Goal: Obtain resource: Download file/media

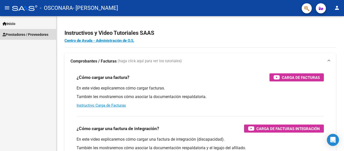
click at [35, 34] on span "Prestadores / Proveedores" at bounding box center [26, 35] width 46 height 6
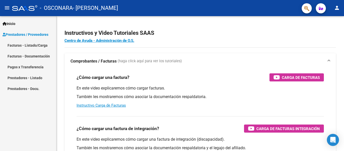
click at [37, 47] on link "Facturas - Listado/Carga" at bounding box center [28, 45] width 56 height 11
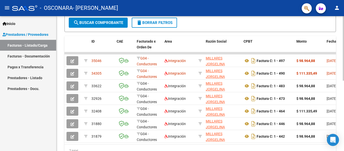
scroll to position [126, 0]
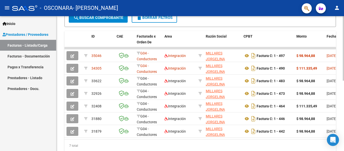
click at [344, 108] on div at bounding box center [343, 110] width 1 height 64
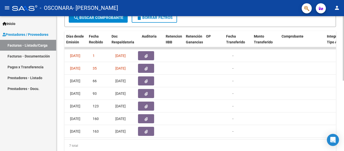
scroll to position [0, 248]
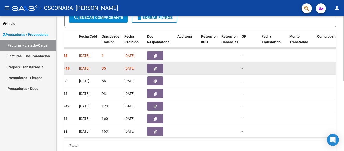
click at [158, 70] on button "button" at bounding box center [155, 68] width 16 height 9
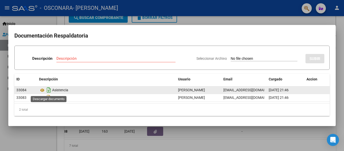
click at [47, 89] on icon "Descargar documento" at bounding box center [49, 90] width 7 height 8
click at [99, 56] on div "Descripción" at bounding box center [115, 59] width 119 height 8
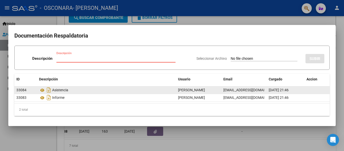
click at [332, 46] on mat-dialog-content "Documentación Respaldatoria Descripción Descripción Seleccionar Archivo SUBIR I…" at bounding box center [172, 75] width 328 height 89
click at [237, 140] on div at bounding box center [172, 75] width 344 height 151
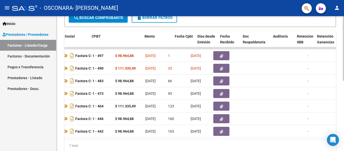
scroll to position [0, 151]
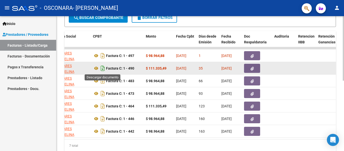
click at [102, 66] on icon "Descargar documento" at bounding box center [103, 68] width 7 height 8
